Goal: Task Accomplishment & Management: Manage account settings

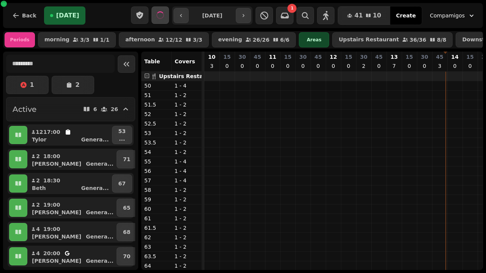
click at [223, 14] on input "**********" at bounding box center [212, 15] width 44 height 12
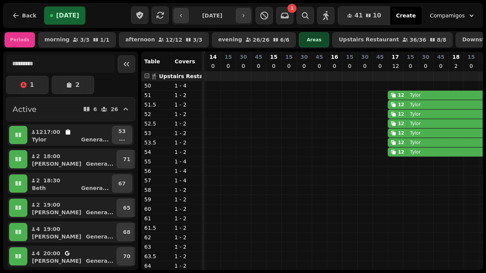
type input "**********"
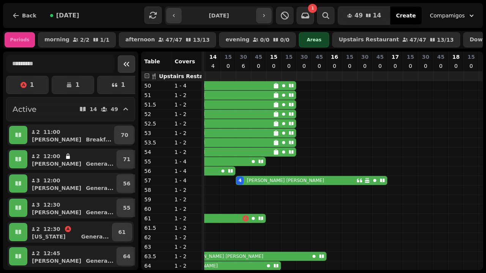
click at [129, 62] on icon "Collapse sidebar" at bounding box center [127, 64] width 6 height 5
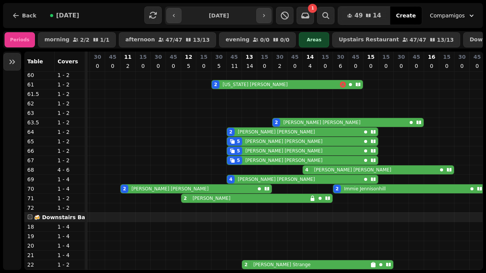
scroll to position [0, 0]
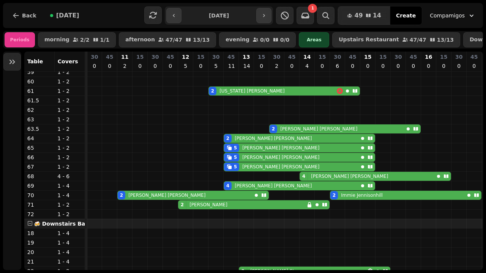
click at [270, 149] on div "5 [PERSON_NAME]" at bounding box center [291, 148] width 134 height 8
select select "**********"
select select "*"
select select "****"
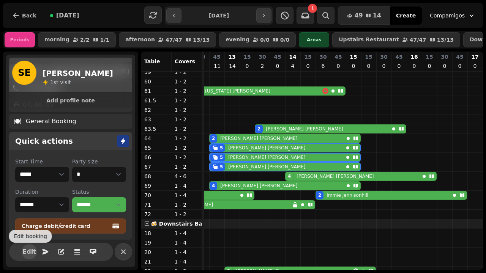
click at [28, 254] on span "Edit" at bounding box center [29, 252] width 9 height 6
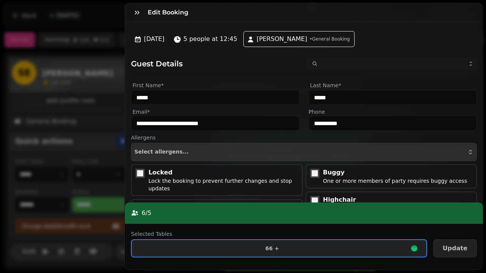
click at [328, 247] on span "66 +" at bounding box center [272, 248] width 269 height 5
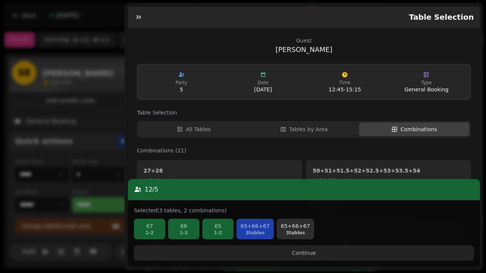
click at [296, 241] on div "67 1 - 2 66 1 - 2 65 1 - 2 65+66+67 3 tables 65+66+67 3 tables" at bounding box center [304, 230] width 340 height 22
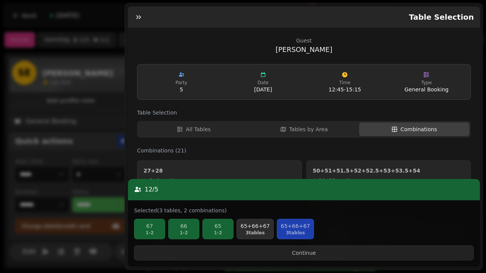
click at [254, 236] on p "3 tables" at bounding box center [255, 233] width 30 height 6
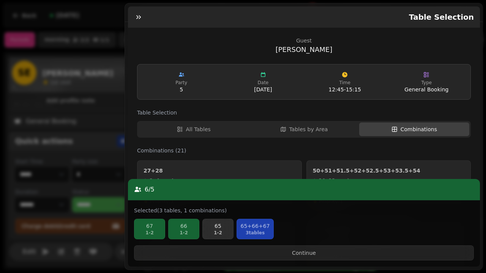
click at [229, 225] on button "65 1 - 2" at bounding box center [217, 229] width 31 height 20
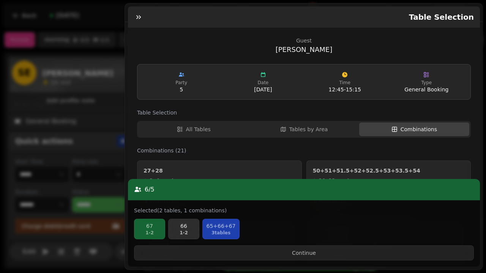
click at [185, 226] on p "66" at bounding box center [184, 226] width 24 height 8
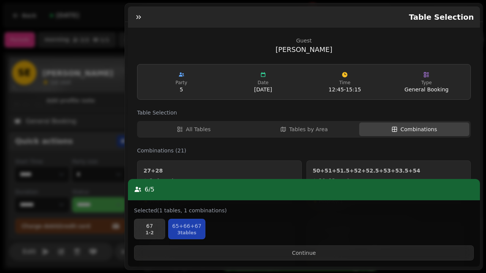
click at [140, 227] on p "67" at bounding box center [149, 226] width 24 height 8
click at [150, 228] on p "65+66+67" at bounding box center [152, 226] width 30 height 8
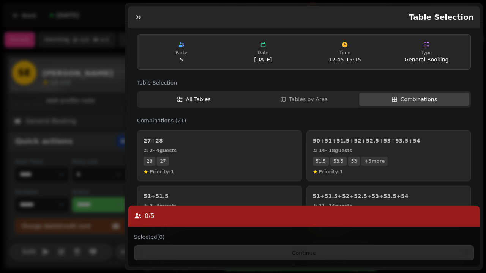
click at [186, 99] on span "All Tables" at bounding box center [198, 100] width 25 height 8
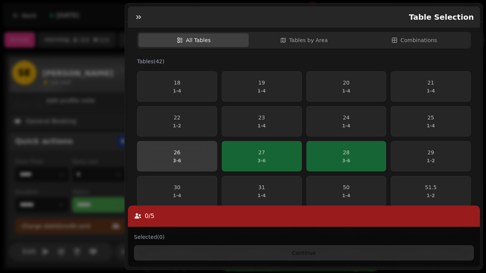
click at [153, 149] on span "26 3 - 6" at bounding box center [177, 156] width 70 height 15
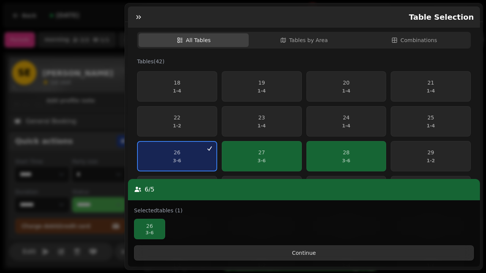
click at [327, 256] on span "Continue" at bounding box center [303, 252] width 327 height 5
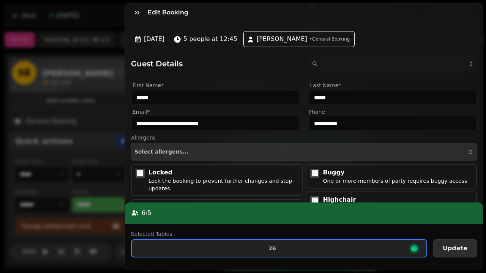
click at [457, 247] on span "Update" at bounding box center [454, 249] width 25 height 6
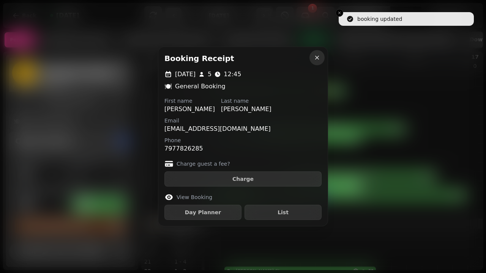
click at [317, 58] on icon "button" at bounding box center [317, 58] width 4 height 4
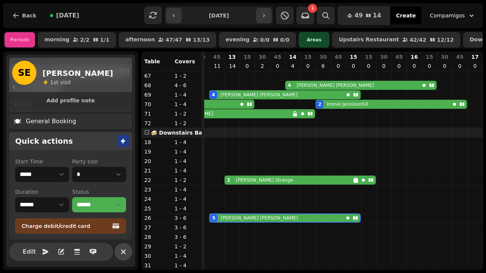
click at [121, 252] on icon "button" at bounding box center [123, 251] width 9 height 9
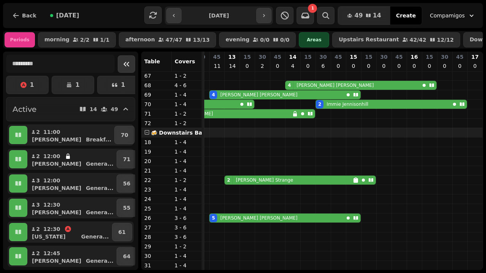
click at [128, 62] on icon "Collapse sidebar" at bounding box center [126, 64] width 9 height 9
